Goal: Task Accomplishment & Management: Manage account settings

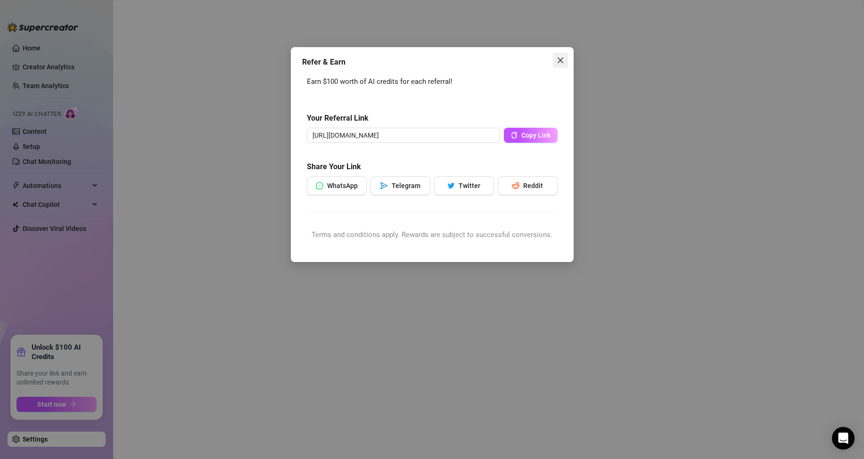
click at [562, 55] on button "Close" at bounding box center [560, 60] width 15 height 15
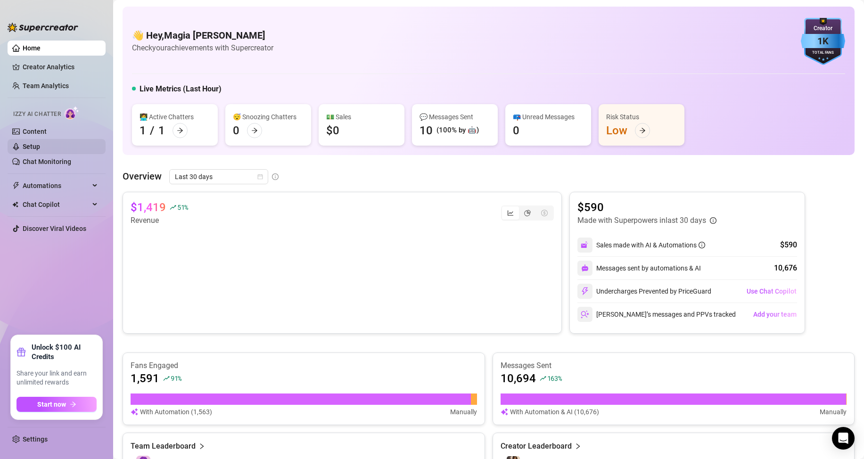
click at [37, 143] on link "Setup" at bounding box center [31, 147] width 17 height 8
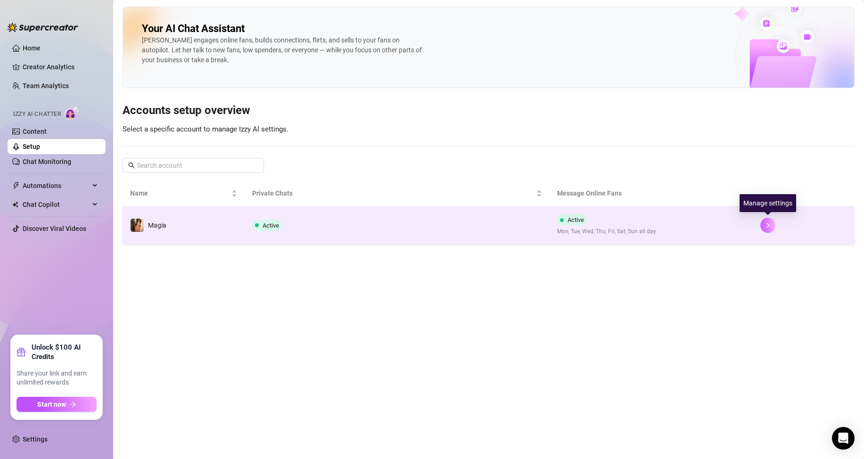
click at [771, 227] on icon "right" at bounding box center [767, 225] width 7 height 7
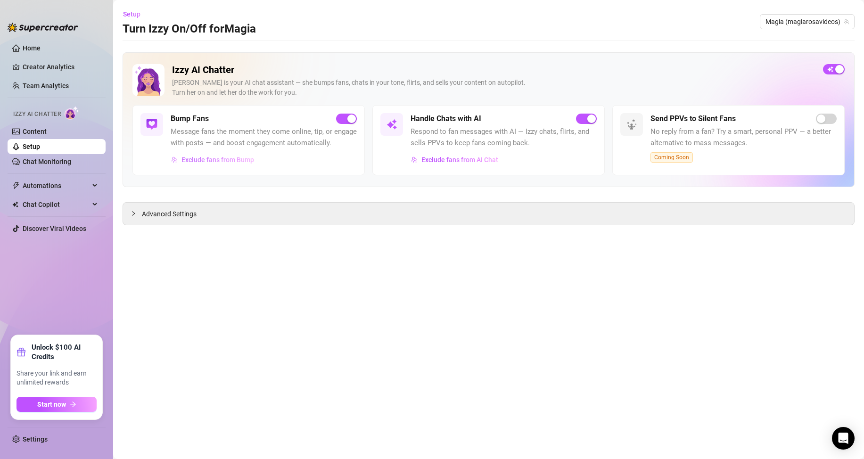
click at [219, 159] on span "Exclude fans from Bump" at bounding box center [217, 160] width 73 height 8
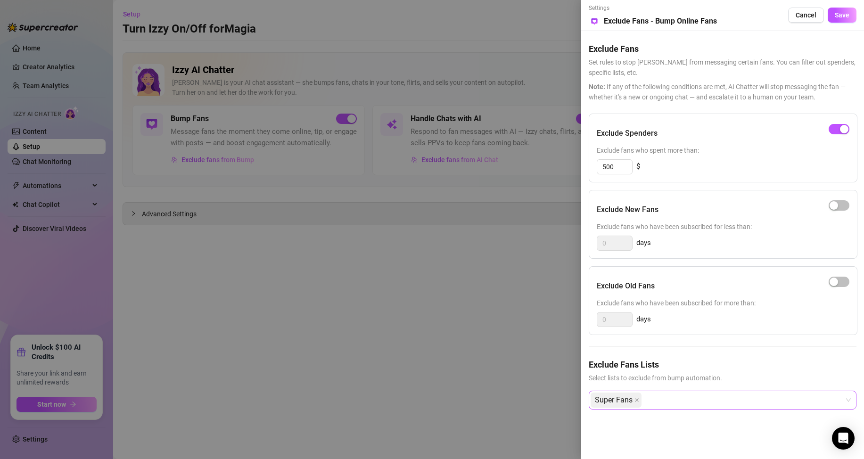
click at [671, 400] on div "Super Fans" at bounding box center [717, 400] width 254 height 17
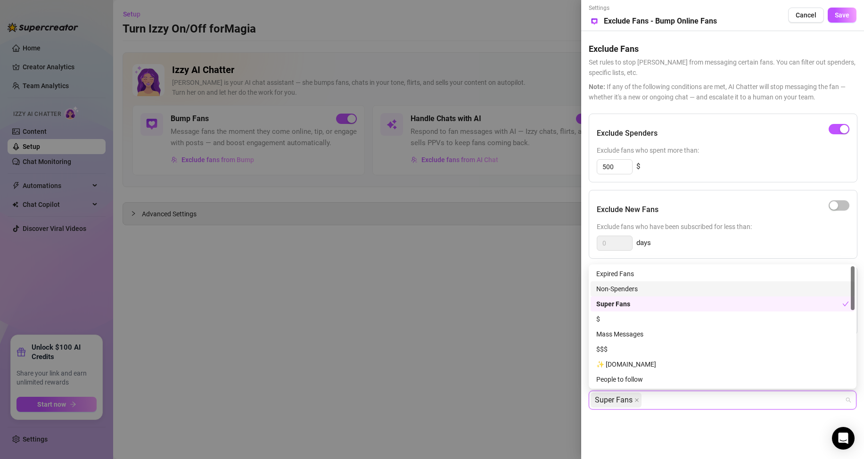
click at [622, 289] on div "Non-Spenders" at bounding box center [722, 289] width 253 height 10
click at [733, 401] on div "Super Fans Non-Spenders" at bounding box center [717, 400] width 254 height 17
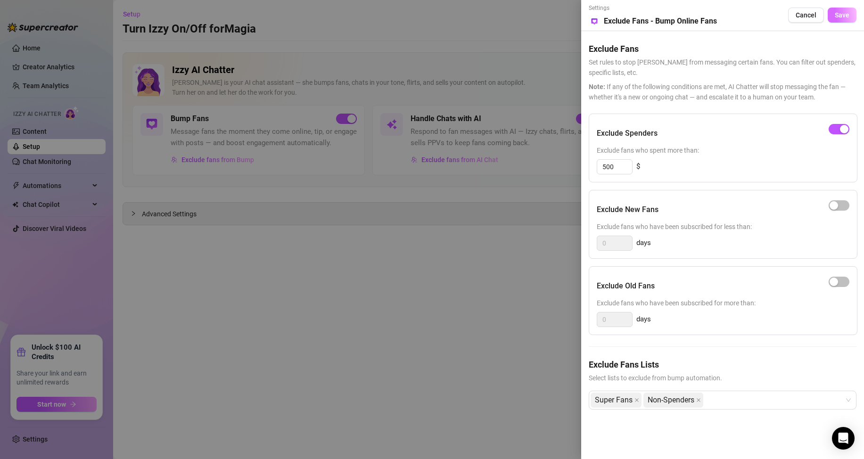
click at [841, 16] on span "Save" at bounding box center [841, 15] width 15 height 8
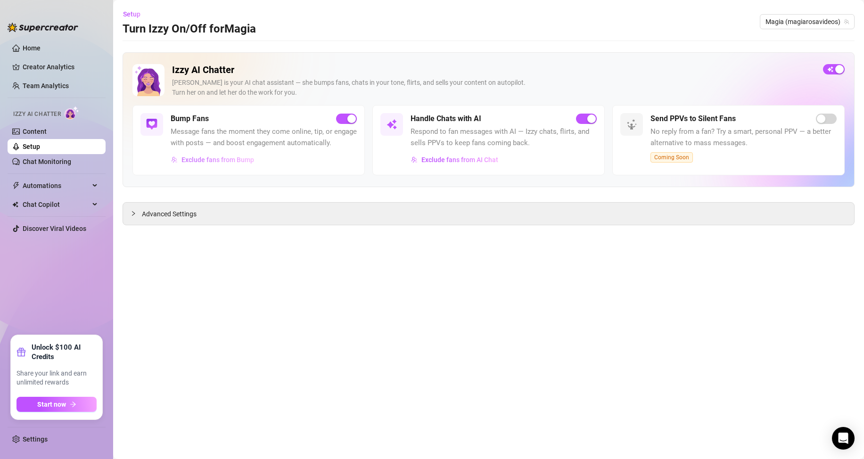
click at [222, 161] on span "Exclude fans from Bump" at bounding box center [217, 160] width 73 height 8
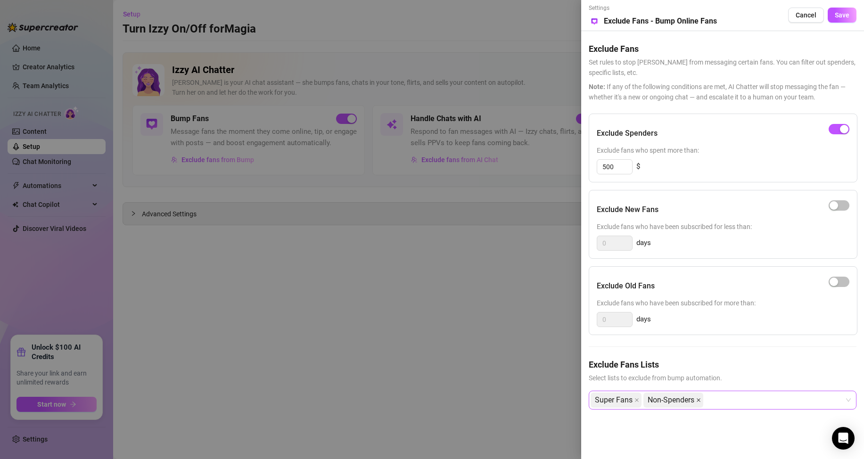
click at [698, 400] on icon "close" at bounding box center [698, 400] width 5 height 5
click at [845, 12] on span "Save" at bounding box center [841, 15] width 15 height 8
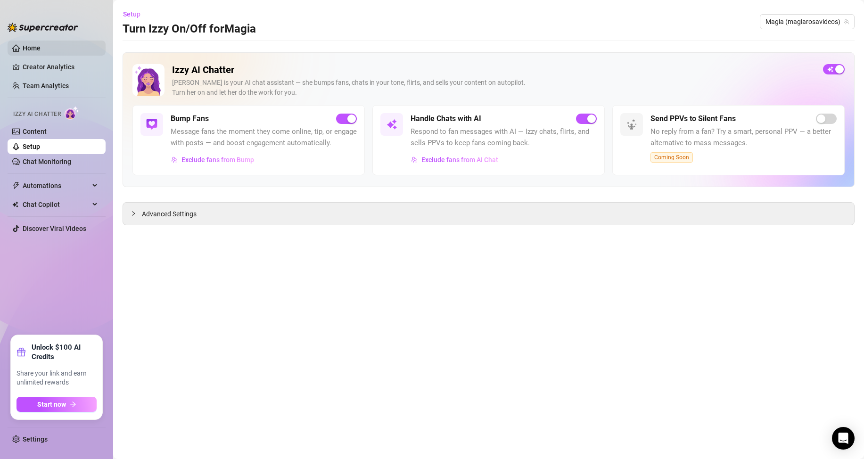
click at [35, 49] on link "Home" at bounding box center [32, 48] width 18 height 8
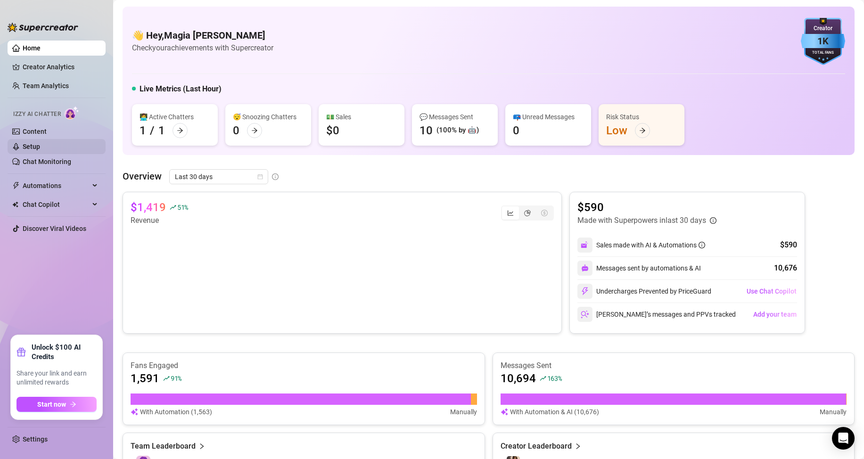
click at [40, 145] on link "Setup" at bounding box center [31, 147] width 17 height 8
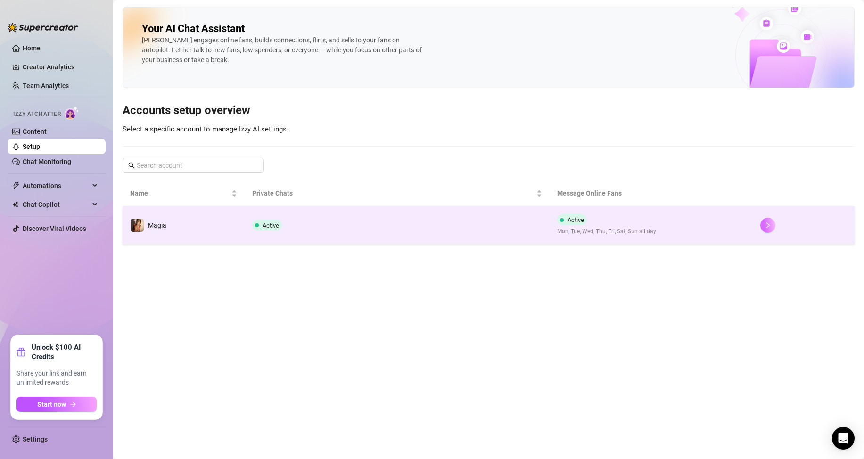
click at [765, 225] on icon "right" at bounding box center [767, 225] width 7 height 7
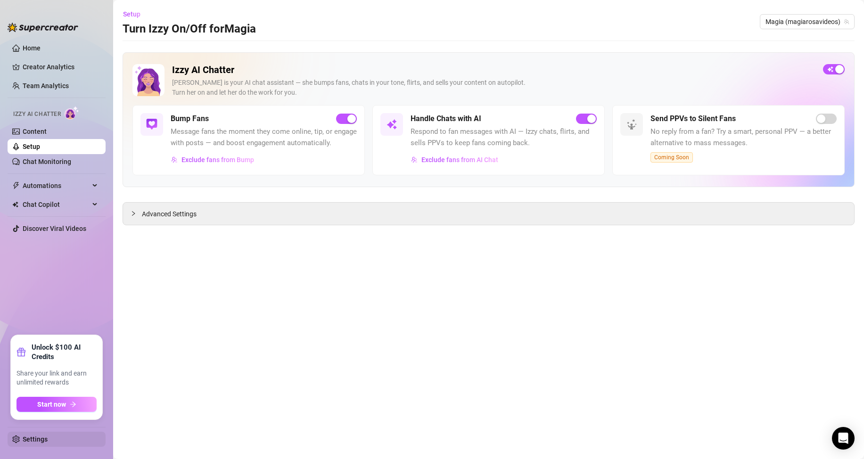
click at [32, 439] on link "Settings" at bounding box center [35, 439] width 25 height 8
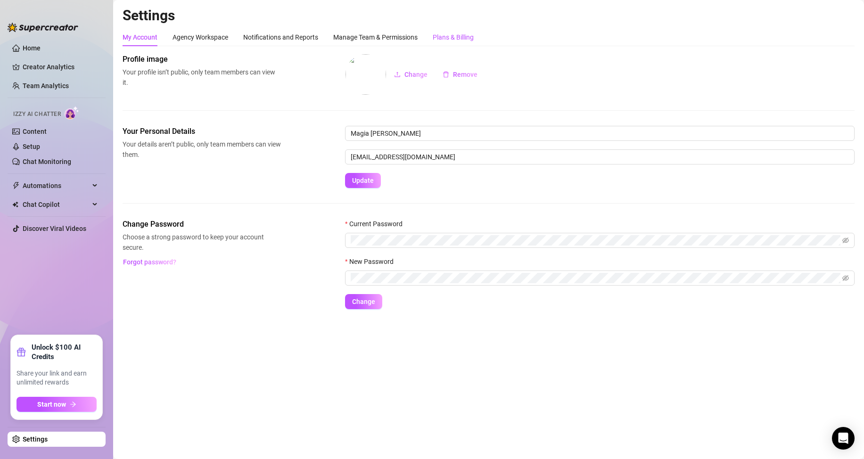
click at [460, 34] on div "Plans & Billing" at bounding box center [453, 37] width 41 height 10
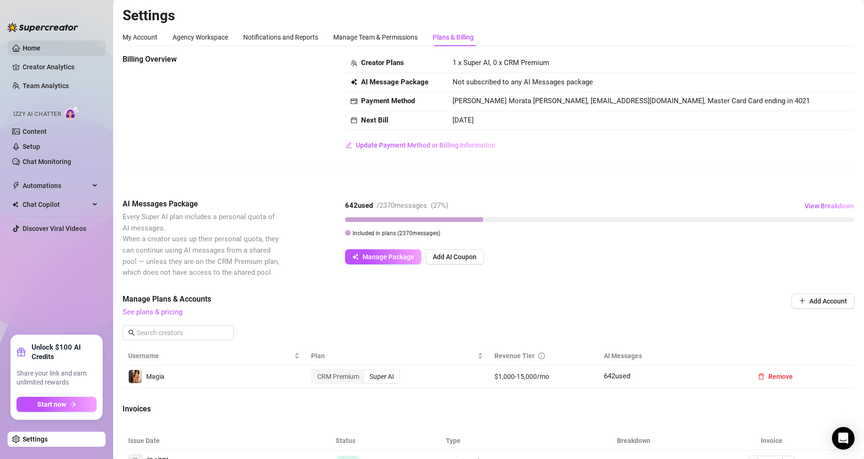
click at [41, 48] on link "Home" at bounding box center [32, 48] width 18 height 8
